Goal: Transaction & Acquisition: Purchase product/service

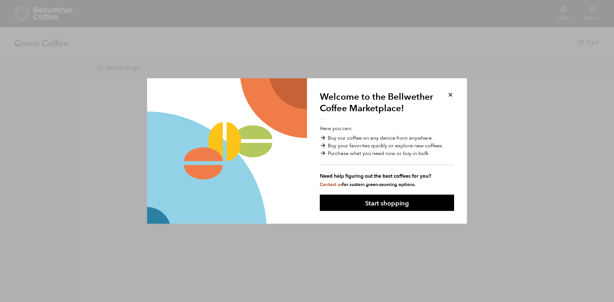
click at [450, 96] on button at bounding box center [450, 94] width 7 height 7
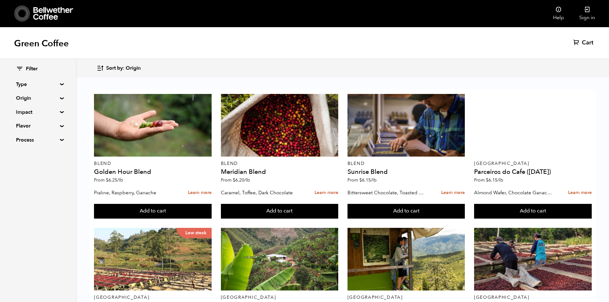
scroll to position [256, 0]
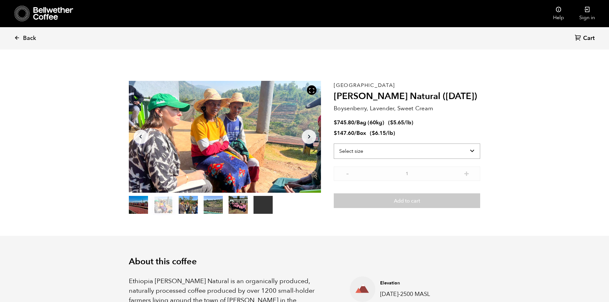
click at [366, 156] on select "Select size Bag (60kg) (132 lbs) Box (24 lbs)" at bounding box center [407, 151] width 146 height 15
select select "bag-3"
click at [334, 144] on select "Select size Bag (60kg) (132 lbs) Box (24 lbs)" at bounding box center [407, 151] width 146 height 15
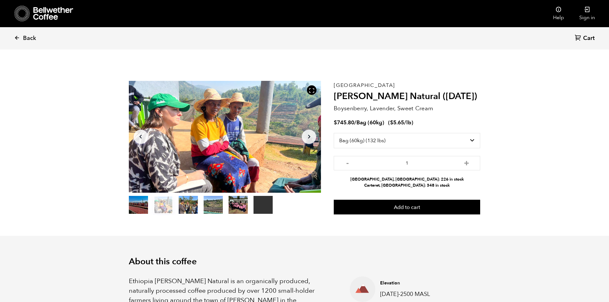
drag, startPoint x: 367, startPoint y: 211, endPoint x: 337, endPoint y: 243, distance: 44.1
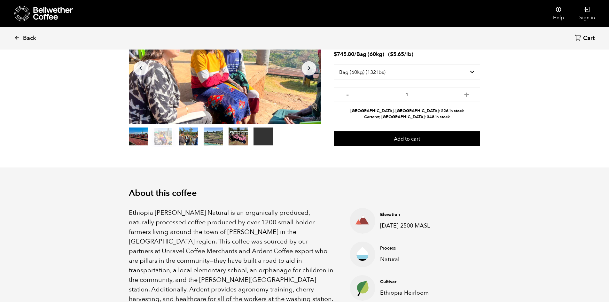
scroll to position [160, 0]
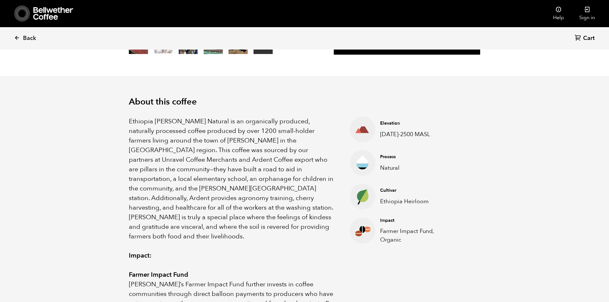
click at [266, 206] on p "Ethiopia Shanta Golba Natural is an organically produced, naturally processed c…" at bounding box center [231, 179] width 205 height 125
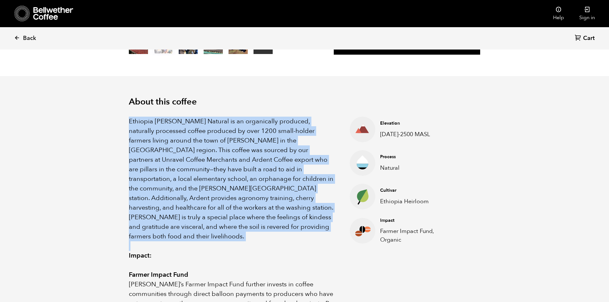
click at [266, 206] on p "Ethiopia Shanta Golba Natural is an organically produced, naturally processed c…" at bounding box center [231, 179] width 205 height 125
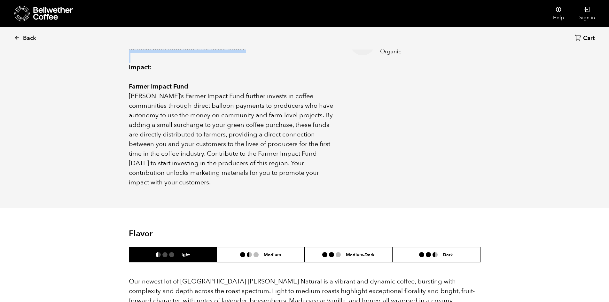
scroll to position [512, 0]
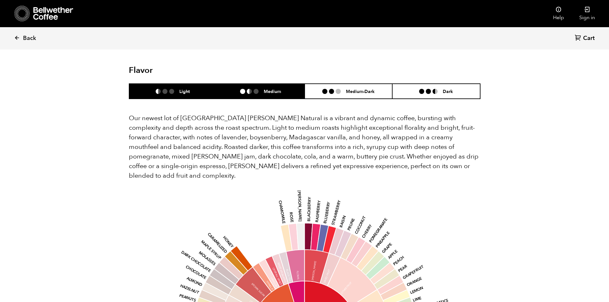
click at [270, 89] on h6 "Medium" at bounding box center [272, 91] width 17 height 5
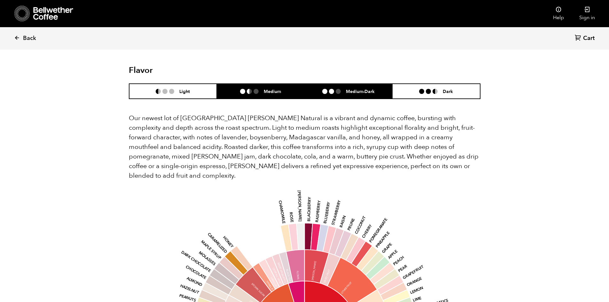
click at [371, 84] on li "Medium-Dark" at bounding box center [349, 91] width 88 height 15
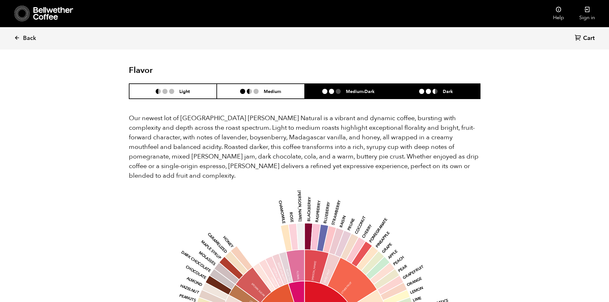
click at [467, 86] on li "Dark" at bounding box center [436, 91] width 88 height 15
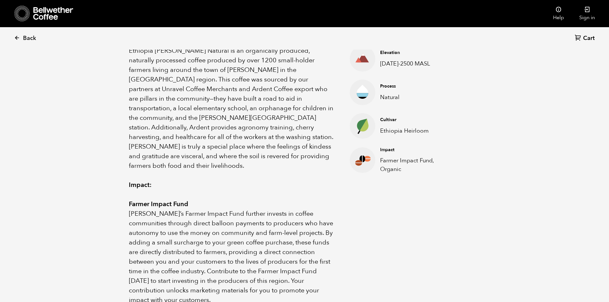
scroll to position [231, 0]
click at [391, 171] on p "Farmer Impact Fund, Organic" at bounding box center [415, 164] width 71 height 17
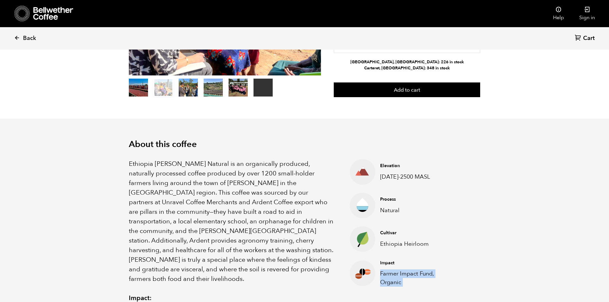
scroll to position [192, 0]
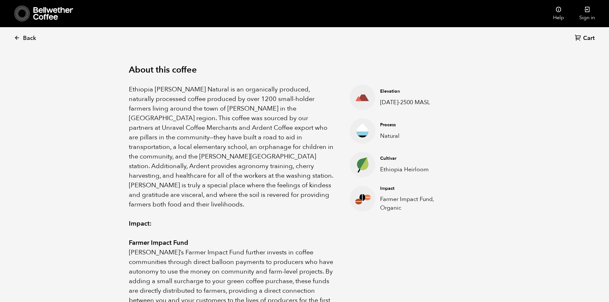
click at [263, 126] on p "Ethiopia Shanta Golba Natural is an organically produced, naturally processed c…" at bounding box center [231, 147] width 205 height 125
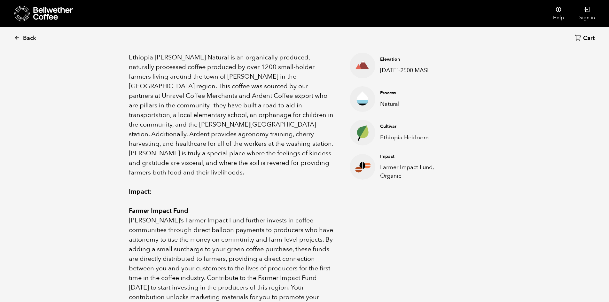
scroll to position [278, 341]
click at [402, 184] on ul "Elevation 1900-2500 MASL Process Natural Cultivar Ethiopia Heirloom Impact Farm…" at bounding box center [398, 182] width 128 height 259
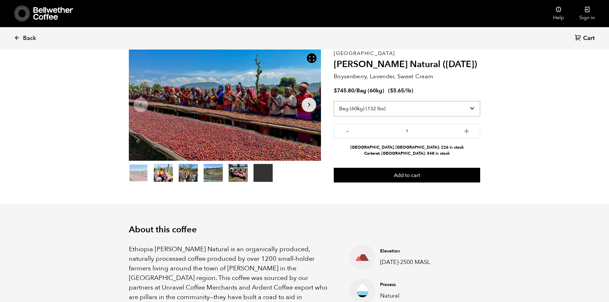
scroll to position [0, 0]
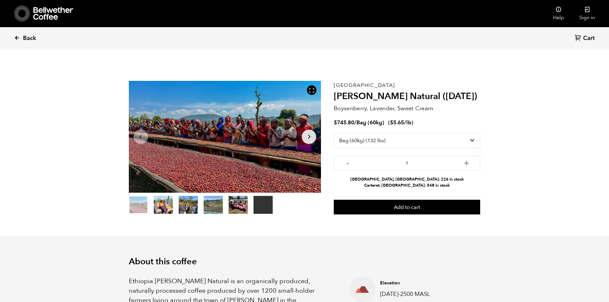
click at [24, 35] on span "Back" at bounding box center [29, 39] width 13 height 8
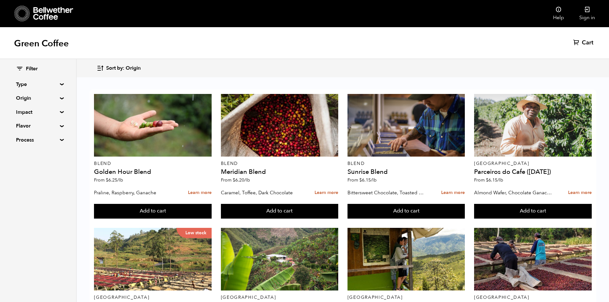
click at [56, 143] on summary "Process" at bounding box center [38, 140] width 44 height 8
drag, startPoint x: 54, startPoint y: 140, endPoint x: 58, endPoint y: 131, distance: 9.9
click at [54, 139] on summary "Process" at bounding box center [38, 140] width 44 height 8
click at [58, 127] on summary "Flavor" at bounding box center [38, 126] width 44 height 8
drag, startPoint x: 58, startPoint y: 127, endPoint x: 58, endPoint y: 116, distance: 11.2
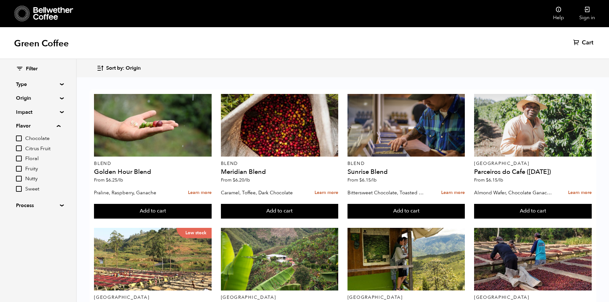
click at [58, 127] on summary "Flavor" at bounding box center [38, 126] width 44 height 8
click at [58, 116] on div "Filter Type Blend Single Origin Decaf Seasonal Year Round Origin Blend Brazil B…" at bounding box center [38, 104] width 76 height 91
click at [58, 115] on div "Filter Type Blend Single Origin Decaf Seasonal Year Round Origin Blend Brazil B…" at bounding box center [38, 104] width 76 height 91
click at [59, 99] on summary "Origin" at bounding box center [38, 98] width 44 height 8
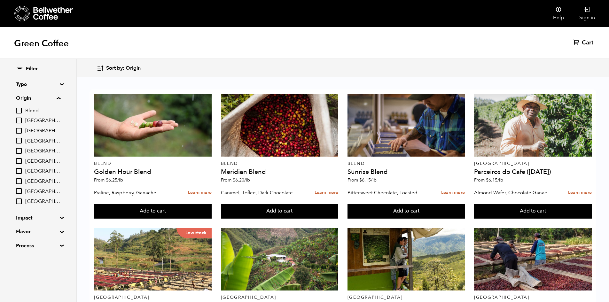
drag, startPoint x: 59, startPoint y: 99, endPoint x: 63, endPoint y: 87, distance: 12.7
click at [59, 98] on summary "Origin" at bounding box center [38, 98] width 44 height 8
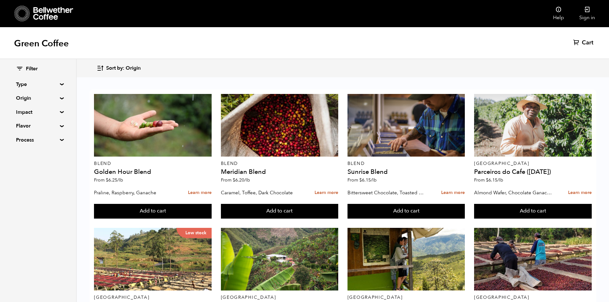
click at [60, 83] on summary "Type" at bounding box center [38, 85] width 44 height 8
click at [54, 182] on summary "Flavor" at bounding box center [38, 181] width 44 height 8
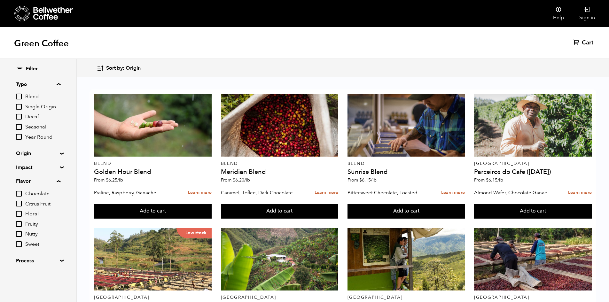
scroll to position [0, 0]
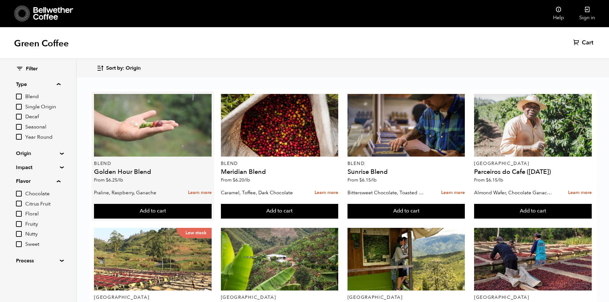
click at [134, 117] on div at bounding box center [153, 125] width 118 height 63
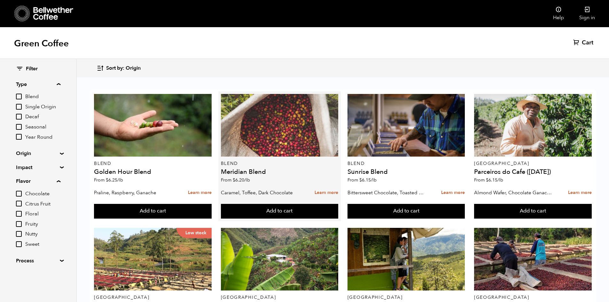
click at [293, 139] on div at bounding box center [280, 125] width 118 height 63
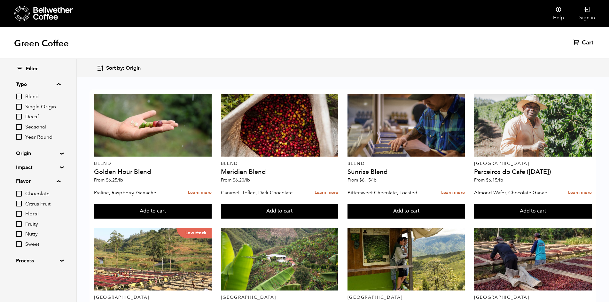
scroll to position [288, 0]
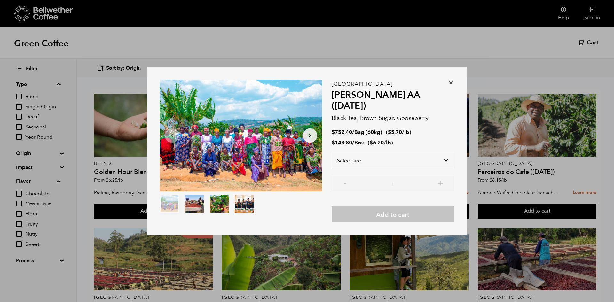
click at [449, 86] on icon at bounding box center [451, 83] width 6 height 6
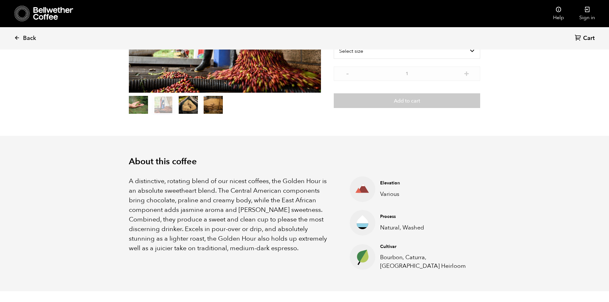
scroll to position [224, 0]
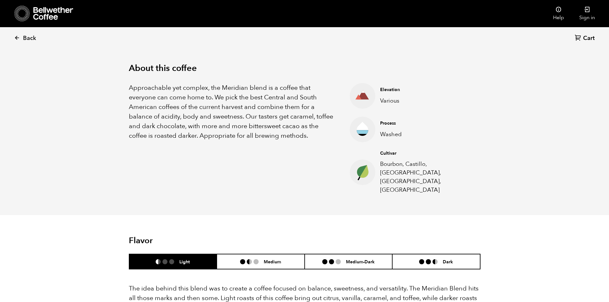
scroll to position [224, 0]
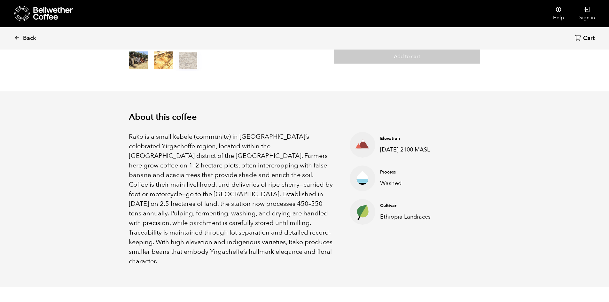
scroll to position [192, 0]
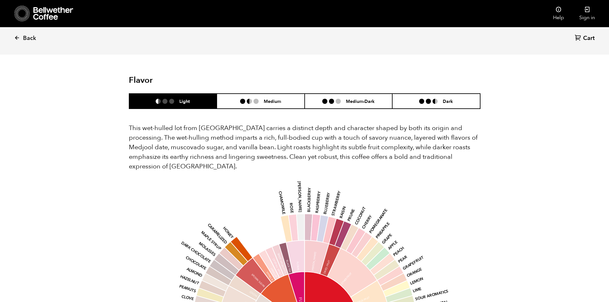
scroll to position [448, 0]
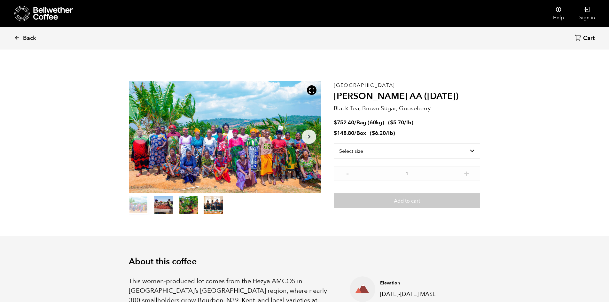
drag, startPoint x: 11, startPoint y: 1, endPoint x: 105, endPoint y: 189, distance: 210.2
click at [55, 12] on icon at bounding box center [53, 13] width 40 height 13
